Goal: Transaction & Acquisition: Purchase product/service

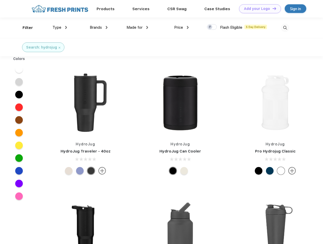
click at [258, 9] on link "Add your Logo Design Tool" at bounding box center [260, 8] width 42 height 9
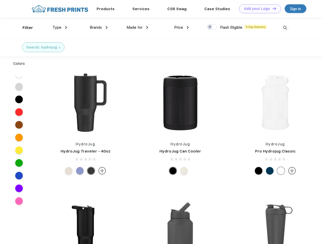
click at [0, 0] on div "Design Tool" at bounding box center [0, 0] width 0 height 0
click at [272, 8] on link "Add your Logo Design Tool" at bounding box center [260, 8] width 42 height 9
click at [24, 28] on div "Filter" at bounding box center [28, 28] width 10 height 6
click at [60, 27] on span "Type" at bounding box center [57, 27] width 9 height 5
click at [99, 27] on span "Brands" at bounding box center [96, 27] width 12 height 5
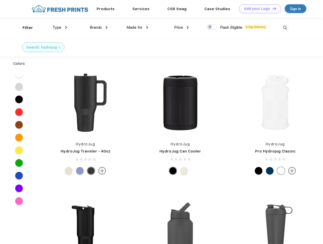
click at [138, 27] on span "Made for" at bounding box center [135, 27] width 16 height 5
click at [182, 27] on span "Price" at bounding box center [178, 27] width 9 height 5
click at [212, 27] on div at bounding box center [212, 27] width 10 height 6
click at [210, 27] on input "checkbox" at bounding box center [208, 25] width 3 height 3
click at [285, 28] on img at bounding box center [285, 28] width 8 height 8
